Goal: Task Accomplishment & Management: Manage account settings

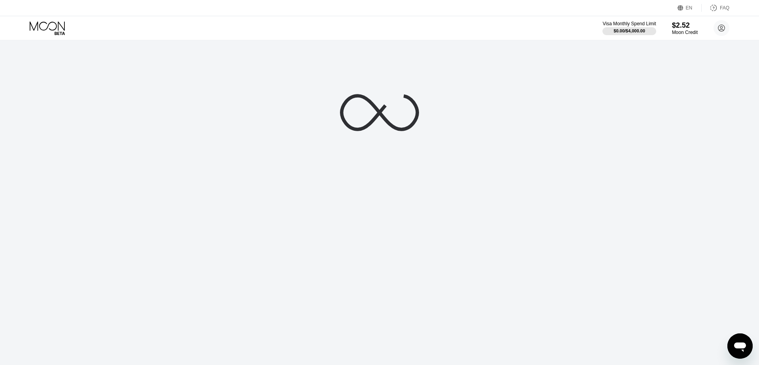
click at [59, 19] on div "Visa Monthly Spend Limit $0.00 / $4,000.00 $2.52 Moon Credit [PERSON_NAME] [EMA…" at bounding box center [379, 28] width 759 height 24
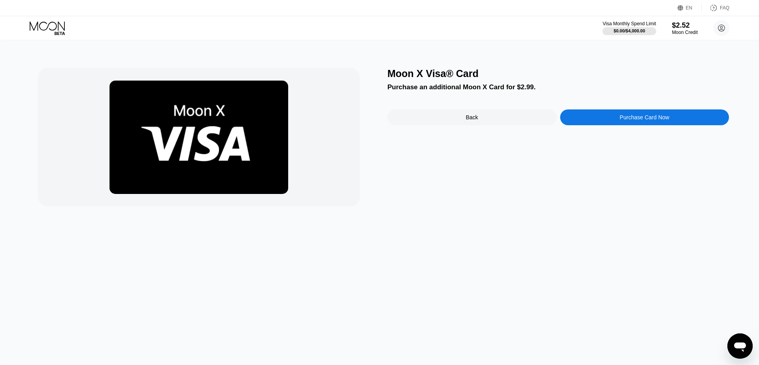
click at [54, 26] on icon at bounding box center [48, 28] width 37 height 14
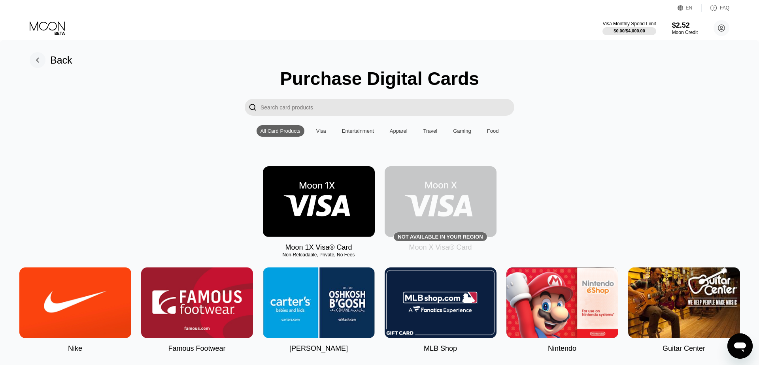
click at [68, 32] on div at bounding box center [54, 28] width 49 height 14
click at [53, 32] on icon at bounding box center [48, 28] width 37 height 14
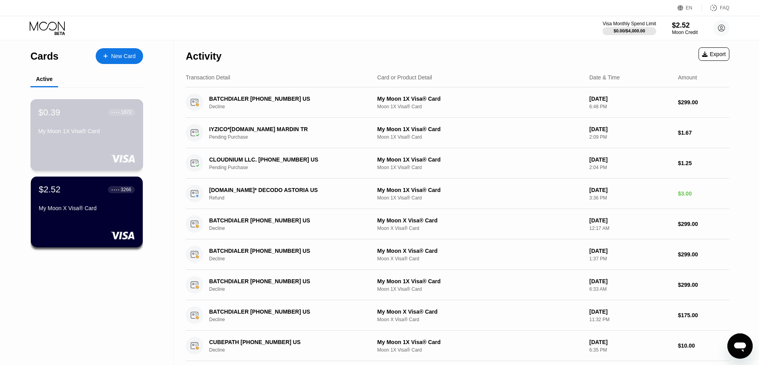
click at [111, 147] on div "$0.39 ● ● ● ● 1872 My Moon 1X Visa® Card" at bounding box center [86, 135] width 113 height 72
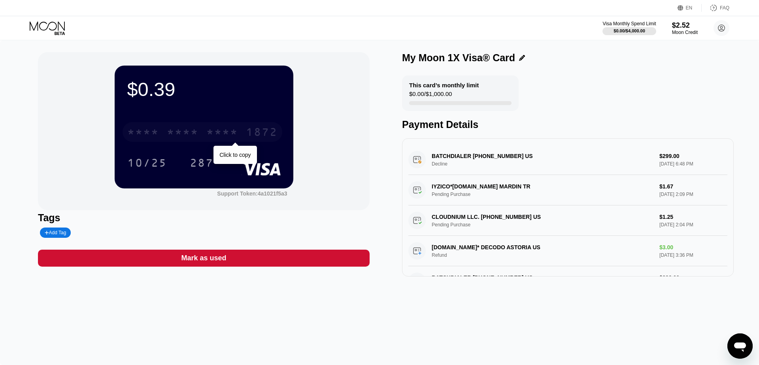
click at [206, 131] on div "* * * *" at bounding box center [222, 133] width 32 height 13
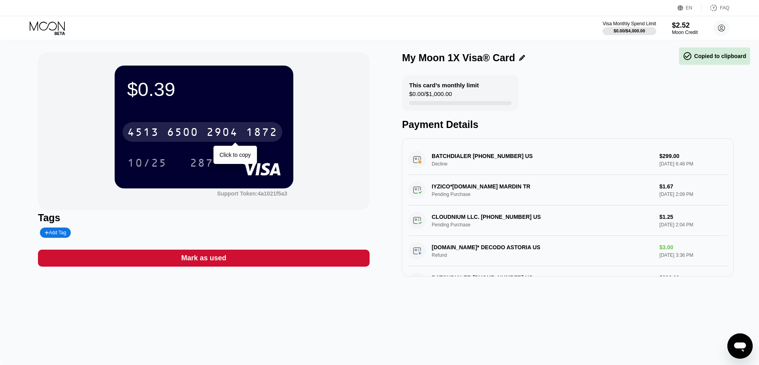
click at [206, 131] on div "2904" at bounding box center [222, 133] width 32 height 13
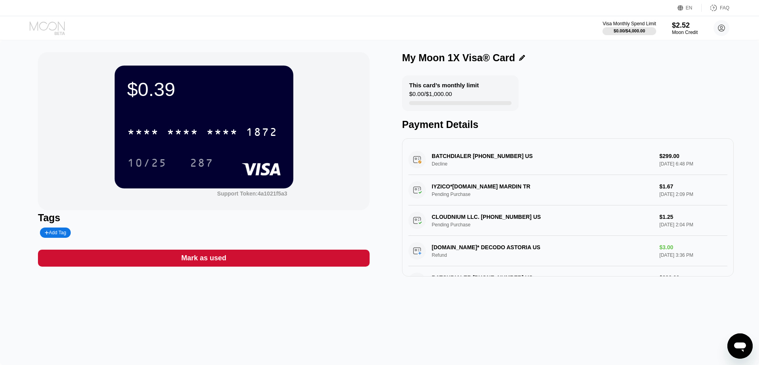
click at [60, 28] on icon at bounding box center [48, 28] width 37 height 14
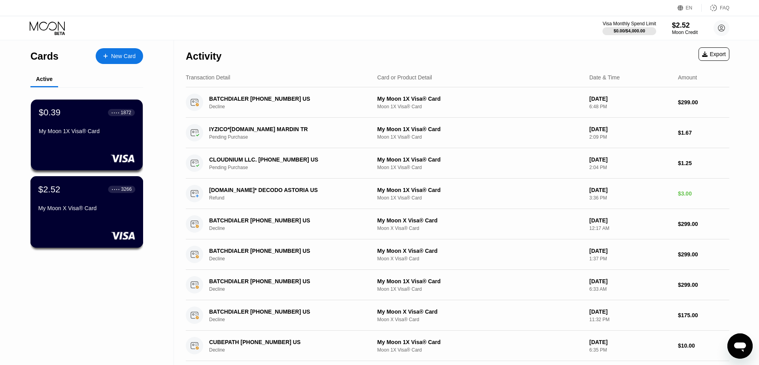
drag, startPoint x: 83, startPoint y: 218, endPoint x: 214, endPoint y: 177, distance: 137.1
click at [83, 215] on div "My Moon X Visa® Card" at bounding box center [86, 209] width 97 height 9
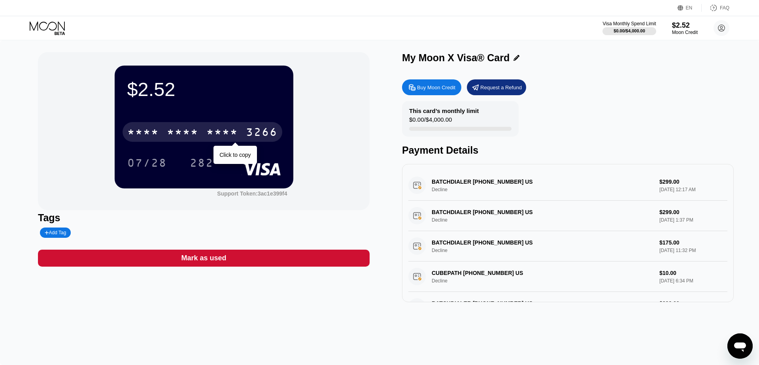
click at [234, 140] on div "* * * *" at bounding box center [222, 133] width 32 height 13
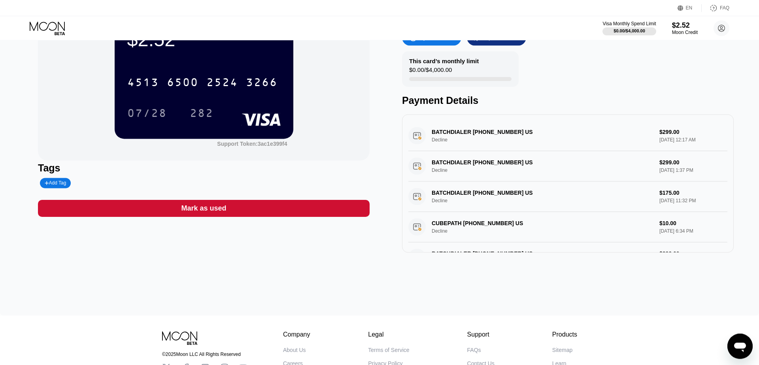
drag, startPoint x: 383, startPoint y: 135, endPoint x: 402, endPoint y: 168, distance: 38.6
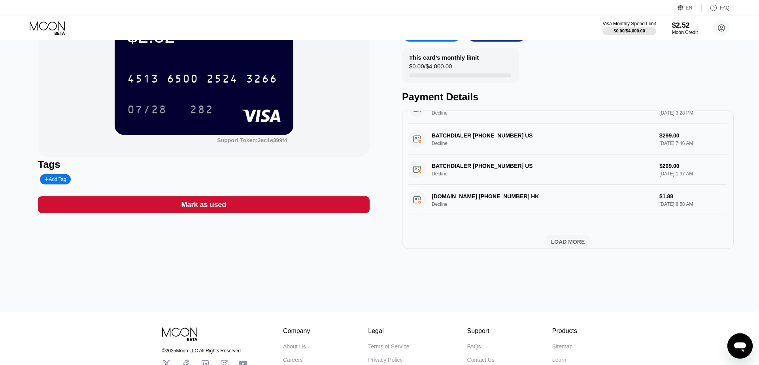
scroll to position [283, 0]
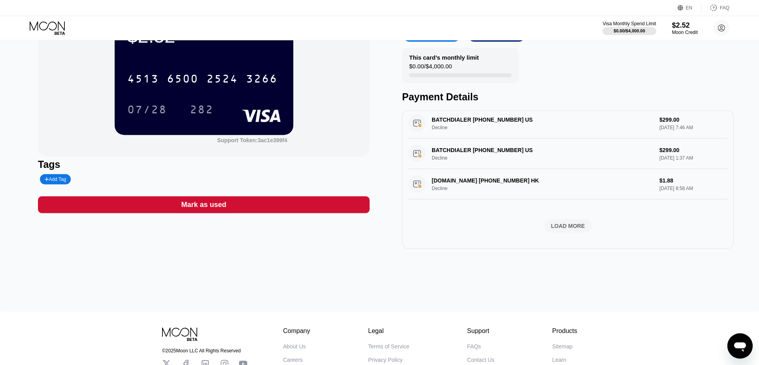
drag, startPoint x: 445, startPoint y: 168, endPoint x: 449, endPoint y: 248, distance: 80.0
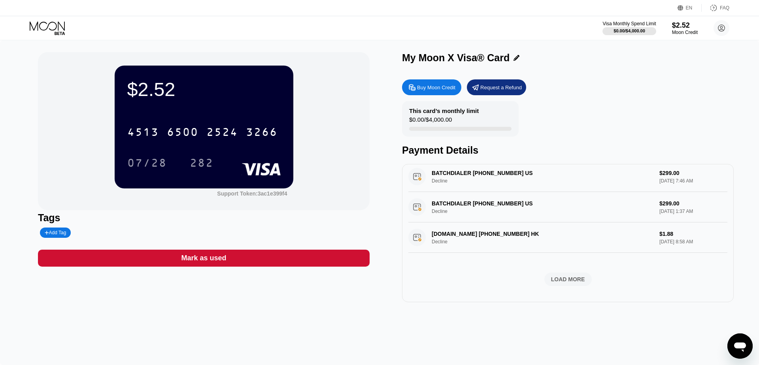
drag, startPoint x: 430, startPoint y: 280, endPoint x: 87, endPoint y: 18, distance: 431.2
click at [45, 34] on icon at bounding box center [48, 28] width 37 height 14
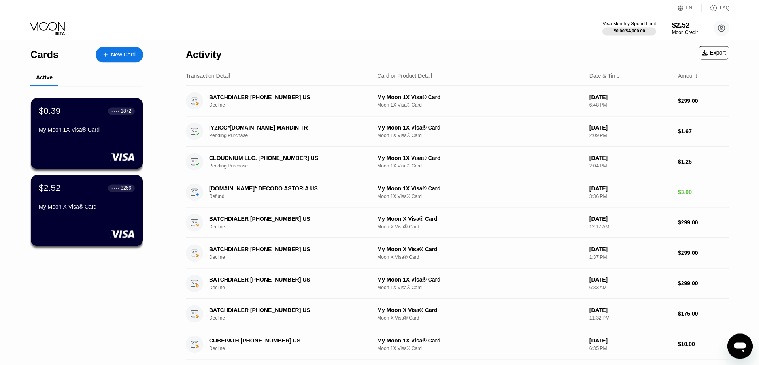
drag, startPoint x: 221, startPoint y: 65, endPoint x: 215, endPoint y: 88, distance: 23.9
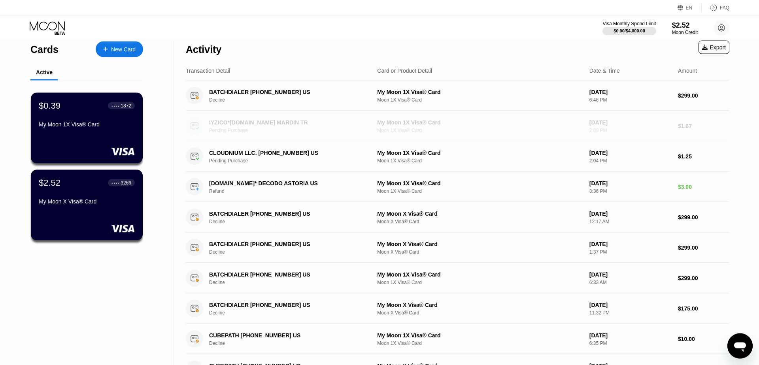
drag, startPoint x: 221, startPoint y: 128, endPoint x: 404, endPoint y: 25, distance: 209.9
click at [404, 25] on div "EN Language Select an item Save FAQ Visa Monthly Spend Limit $0.00 / $4,000.00 …" at bounding box center [379, 175] width 759 height 365
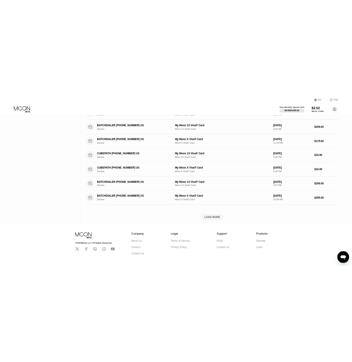
scroll to position [253, 0]
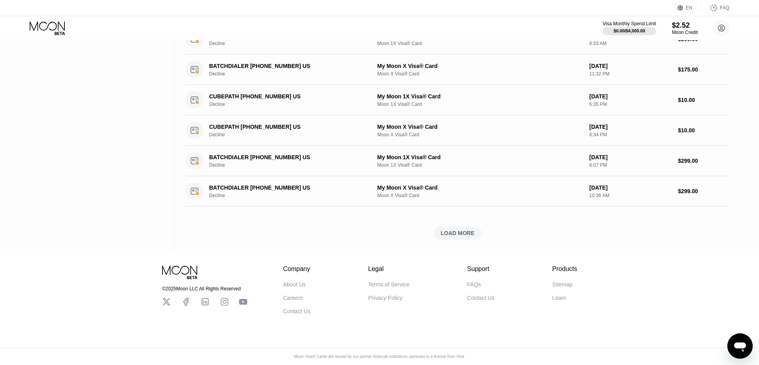
drag, startPoint x: 150, startPoint y: 147, endPoint x: 168, endPoint y: 187, distance: 43.3
